Goal: Transaction & Acquisition: Book appointment/travel/reservation

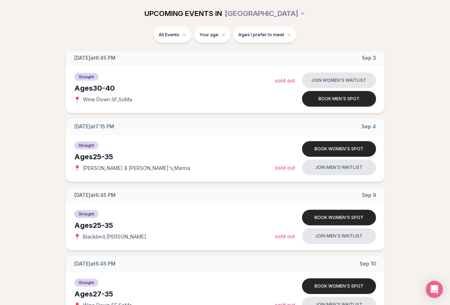
scroll to position [427, 0]
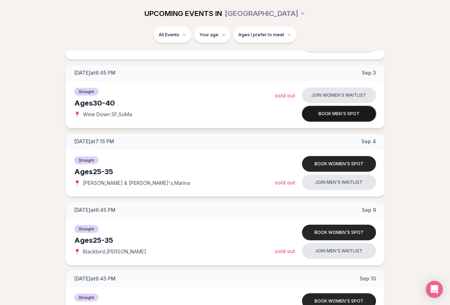
click at [331, 106] on button "Book men's spot" at bounding box center [339, 114] width 74 height 16
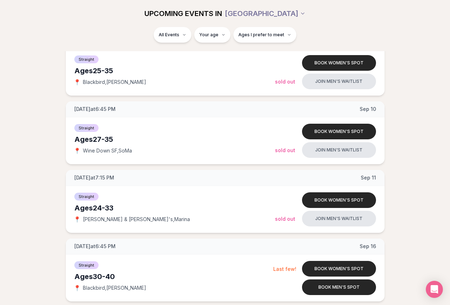
scroll to position [598, 0]
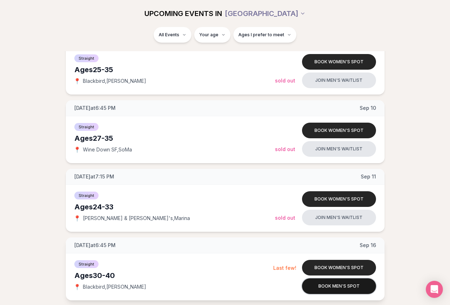
click at [333, 294] on button "Book men's spot" at bounding box center [339, 287] width 74 height 16
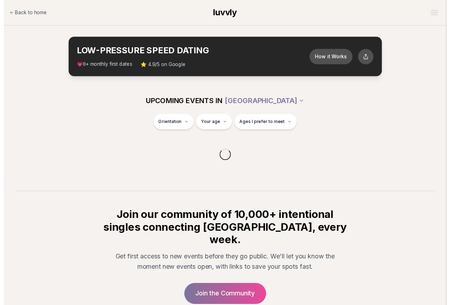
scroll to position [54, 0]
